Goal: Transaction & Acquisition: Subscribe to service/newsletter

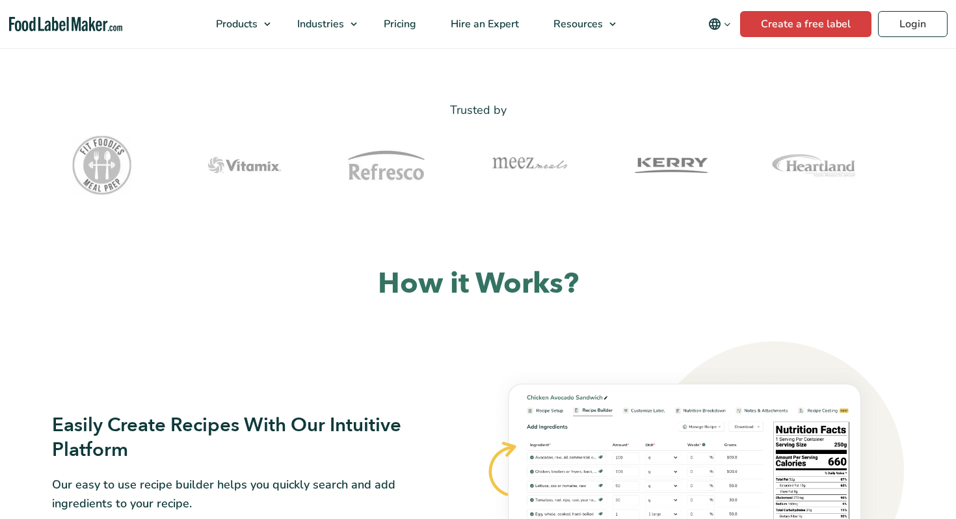
scroll to position [496, 0]
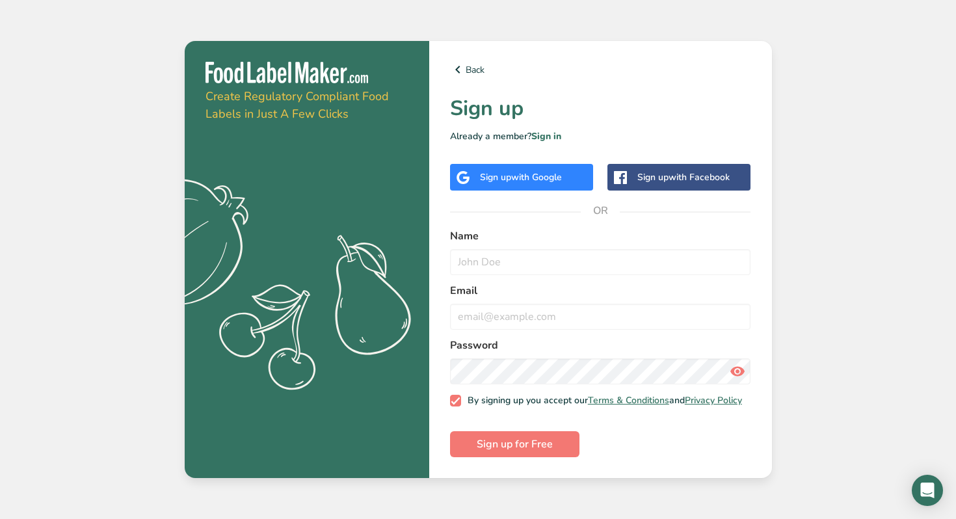
click at [510, 173] on div "Sign up with Google" at bounding box center [521, 177] width 82 height 14
click at [483, 443] on span "Sign up for Free" at bounding box center [515, 444] width 76 height 16
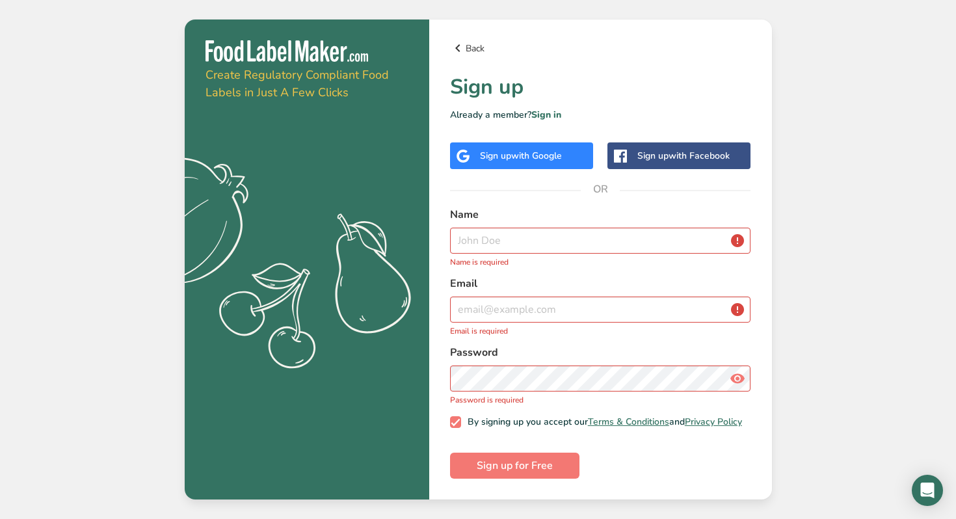
click at [453, 49] on icon at bounding box center [458, 47] width 16 height 23
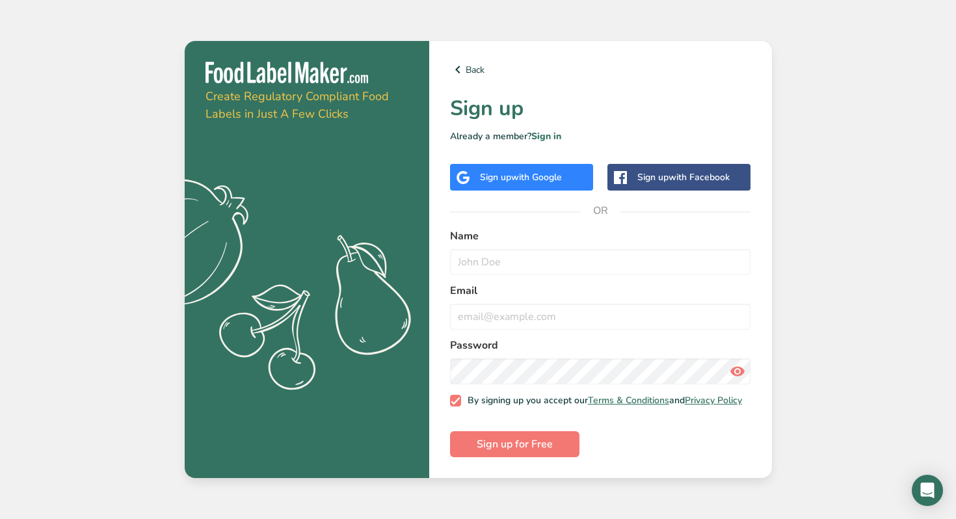
click at [460, 53] on div "Back Sign up Already a member? Sign in Sign up with Google Sign up with Faceboo…" at bounding box center [600, 259] width 343 height 437
click at [460, 59] on icon at bounding box center [458, 69] width 16 height 23
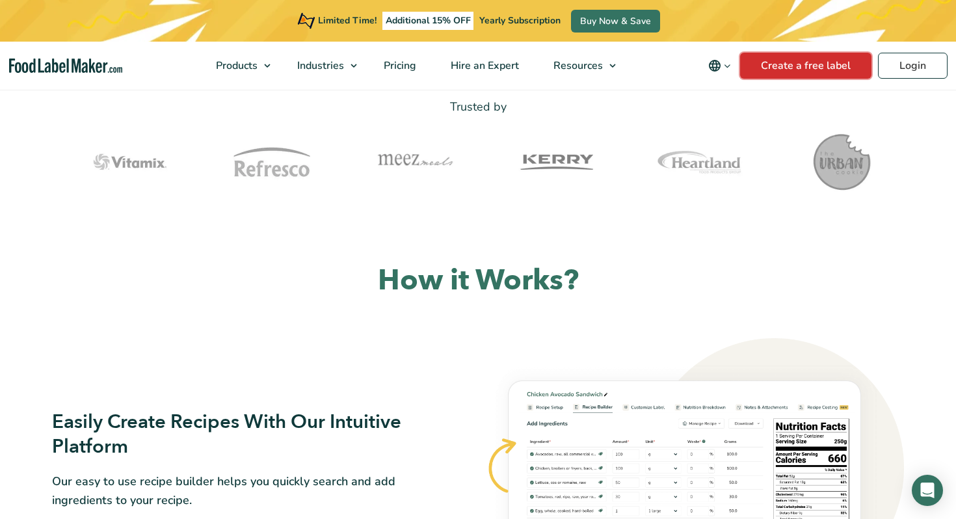
click at [772, 60] on link "Create a free label" at bounding box center [805, 66] width 131 height 26
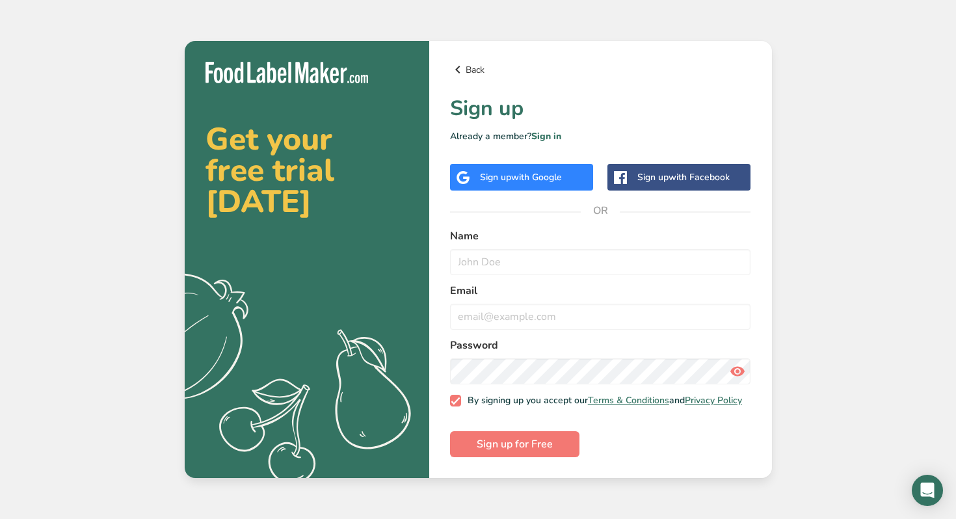
click at [455, 58] on icon at bounding box center [458, 69] width 16 height 23
